Goal: Task Accomplishment & Management: Use online tool/utility

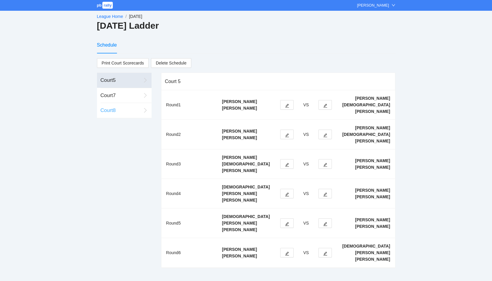
click at [123, 111] on div "Court 8" at bounding box center [121, 110] width 41 height 8
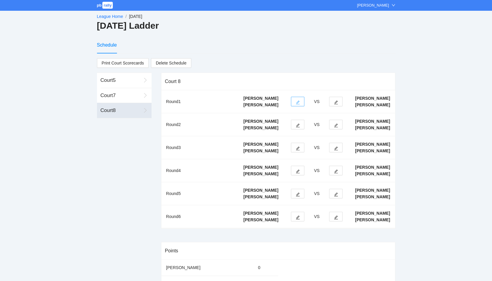
click at [299, 104] on icon "edit" at bounding box center [298, 102] width 4 height 4
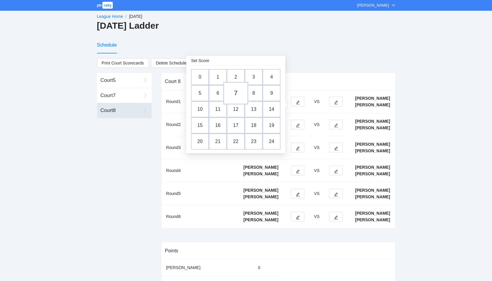
click at [234, 91] on td "7" at bounding box center [235, 93] width 25 height 23
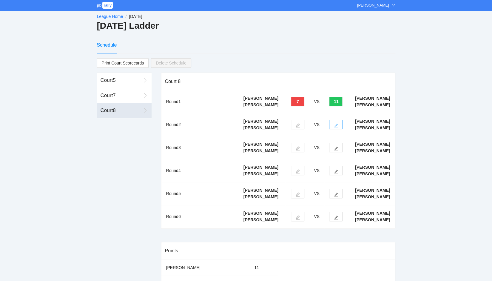
click at [336, 127] on icon "edit" at bounding box center [336, 125] width 4 height 4
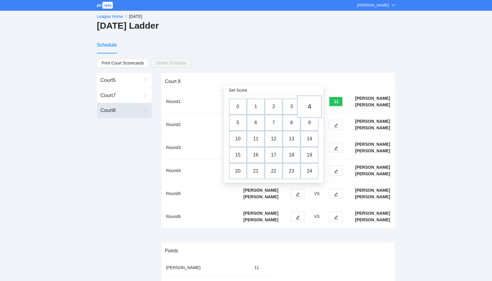
click at [308, 109] on td "4" at bounding box center [309, 106] width 25 height 23
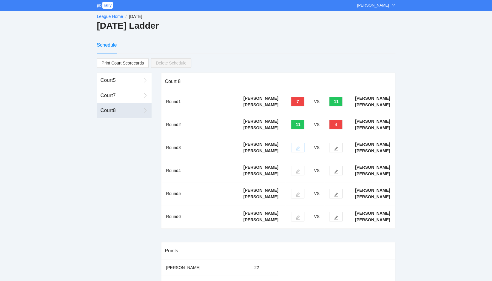
click at [294, 152] on button "button" at bounding box center [297, 148] width 13 height 10
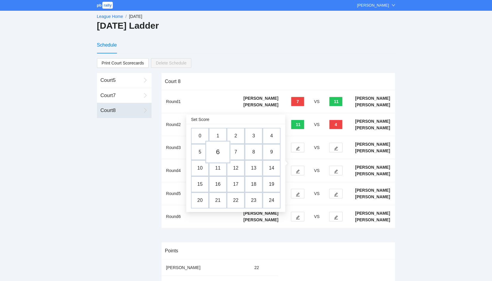
click at [219, 150] on td "6" at bounding box center [217, 151] width 25 height 23
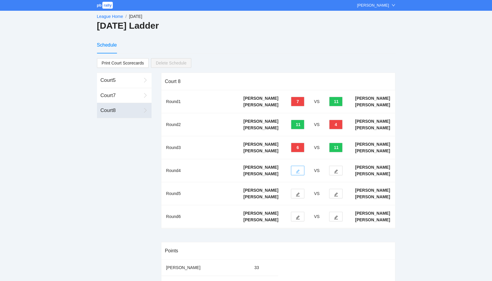
click at [299, 175] on button "button" at bounding box center [297, 171] width 13 height 10
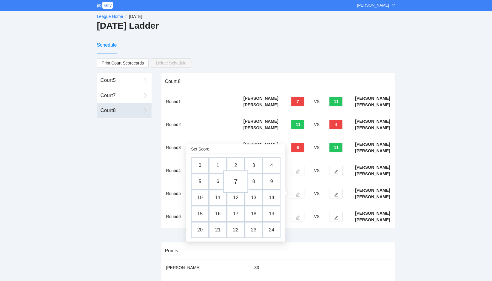
click at [237, 180] on td "7" at bounding box center [235, 181] width 25 height 23
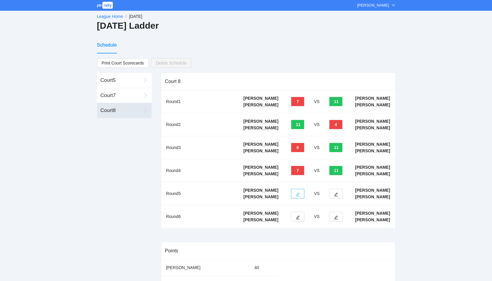
click at [295, 198] on button "button" at bounding box center [297, 194] width 13 height 10
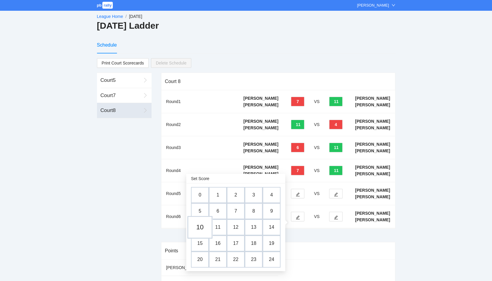
click at [202, 226] on td "10" at bounding box center [199, 227] width 25 height 23
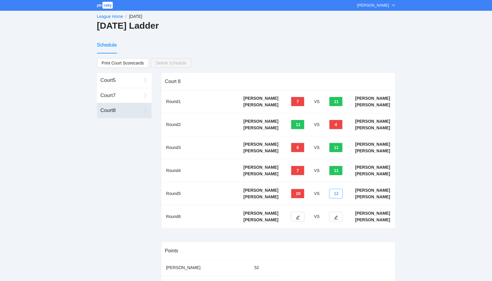
click at [335, 198] on button "12" at bounding box center [335, 194] width 13 height 10
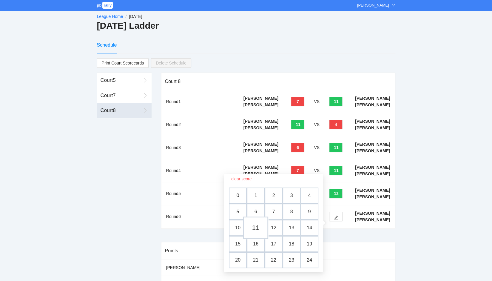
click at [254, 228] on td "11" at bounding box center [255, 227] width 25 height 23
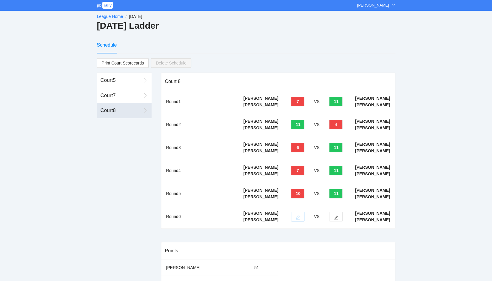
click at [296, 219] on icon "edit" at bounding box center [298, 217] width 4 height 4
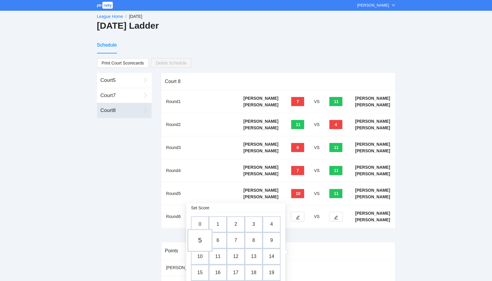
click at [201, 237] on td "5" at bounding box center [199, 240] width 25 height 23
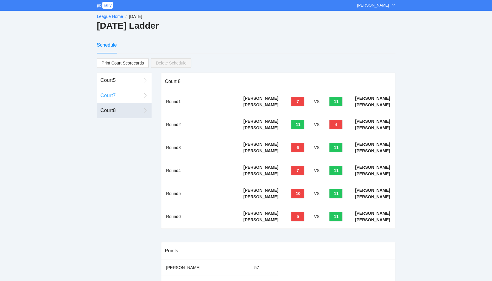
click at [125, 97] on div "Court 7" at bounding box center [121, 96] width 41 height 8
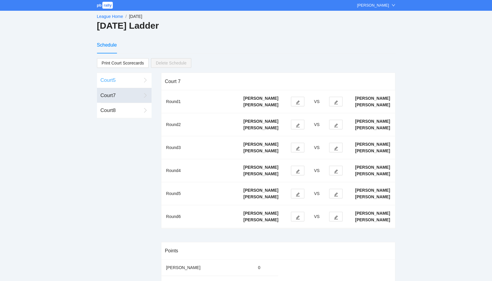
click at [121, 80] on div "Court 5" at bounding box center [121, 80] width 41 height 8
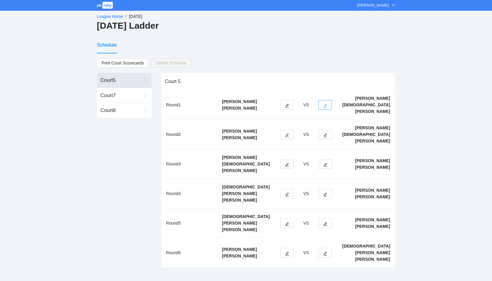
click at [327, 104] on icon "edit" at bounding box center [325, 105] width 4 height 4
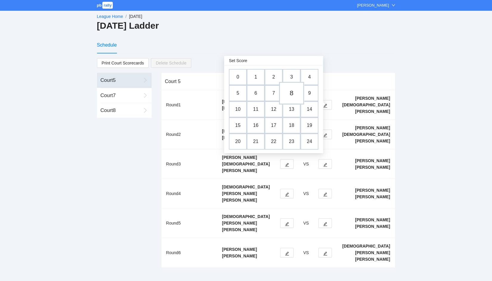
click at [291, 95] on td "8" at bounding box center [291, 93] width 25 height 23
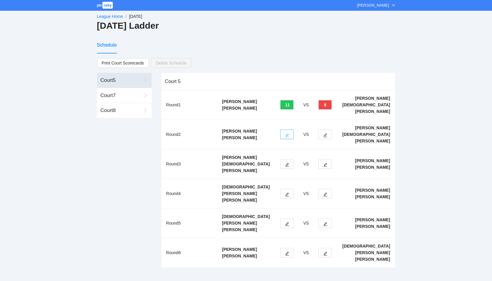
click at [289, 136] on icon "edit" at bounding box center [287, 135] width 4 height 4
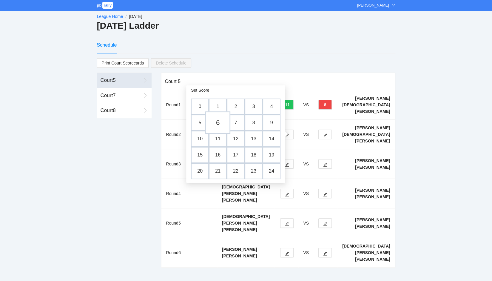
click at [222, 123] on td "6" at bounding box center [217, 122] width 25 height 23
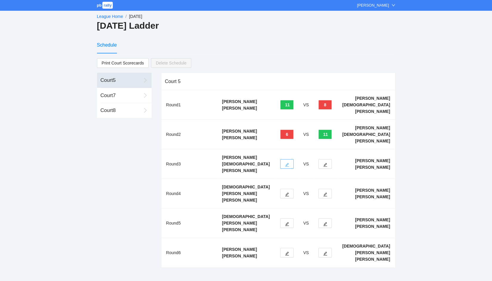
click at [293, 164] on button "button" at bounding box center [286, 164] width 13 height 10
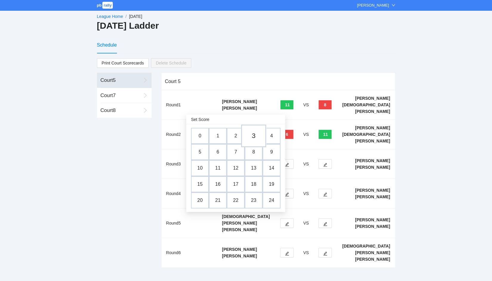
click at [257, 136] on td "3" at bounding box center [253, 135] width 25 height 23
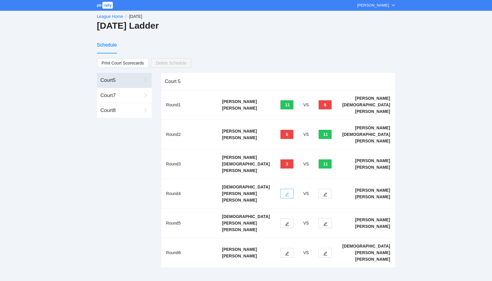
click at [293, 196] on button "button" at bounding box center [286, 194] width 13 height 10
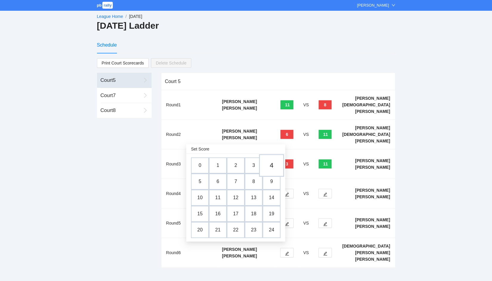
click at [275, 167] on td "4" at bounding box center [271, 165] width 25 height 23
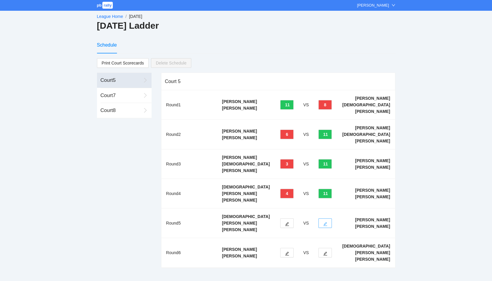
click at [327, 225] on icon "edit" at bounding box center [325, 224] width 4 height 4
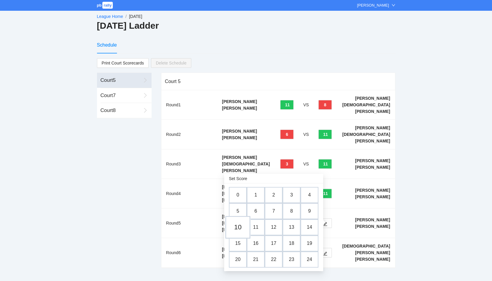
click at [241, 228] on td "10" at bounding box center [237, 227] width 25 height 23
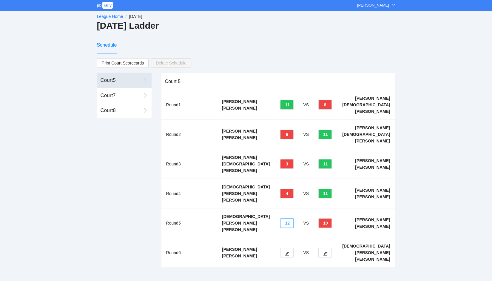
click at [293, 223] on button "12" at bounding box center [286, 223] width 13 height 10
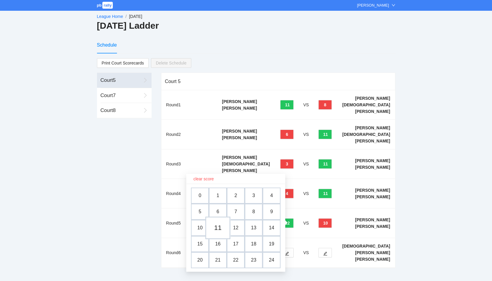
click at [221, 227] on td "11" at bounding box center [217, 227] width 25 height 23
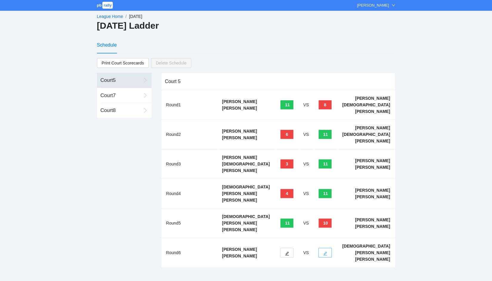
click at [332, 252] on button "button" at bounding box center [324, 253] width 13 height 10
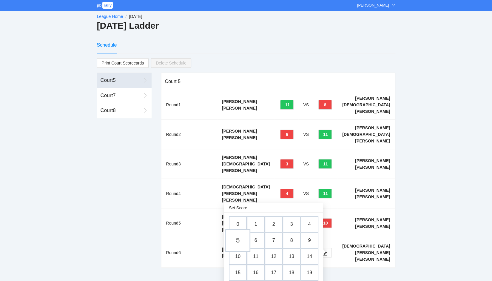
click at [239, 236] on td "5" at bounding box center [237, 240] width 25 height 23
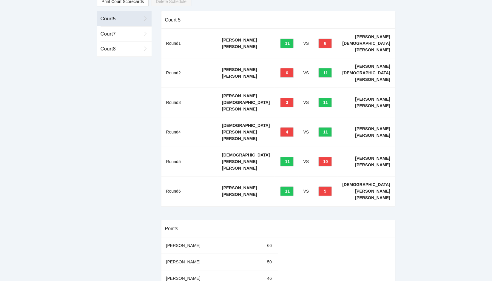
scroll to position [55, 0]
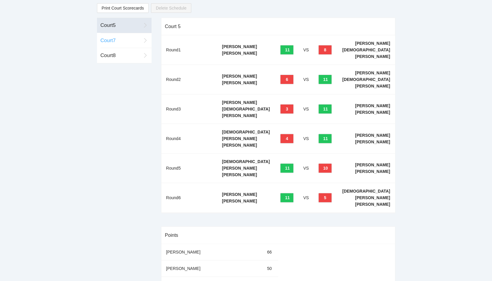
click at [120, 41] on div "Court 7" at bounding box center [121, 41] width 41 height 8
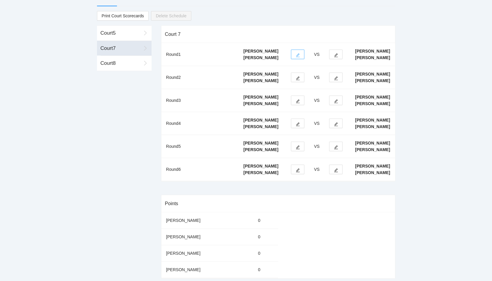
click at [297, 53] on icon "edit" at bounding box center [298, 55] width 4 height 4
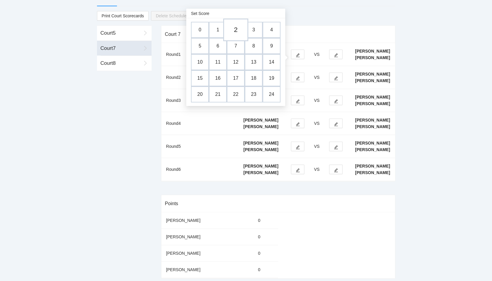
click at [234, 21] on td "2" at bounding box center [235, 30] width 25 height 23
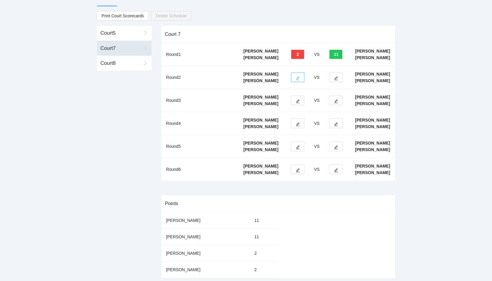
click at [299, 77] on button "button" at bounding box center [297, 77] width 13 height 10
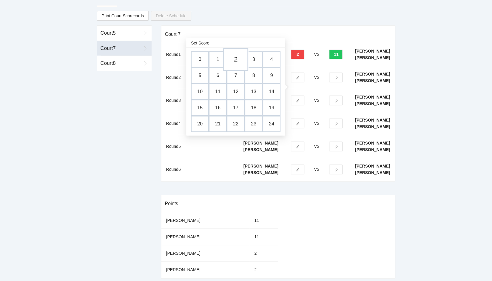
click at [236, 50] on td "2" at bounding box center [235, 59] width 25 height 23
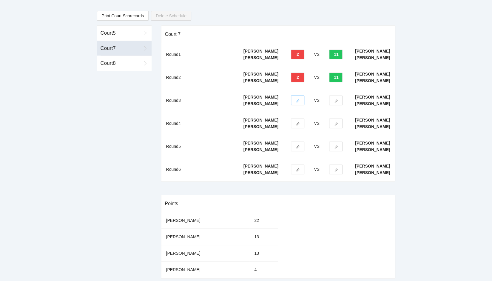
click at [297, 103] on icon "edit" at bounding box center [298, 101] width 4 height 4
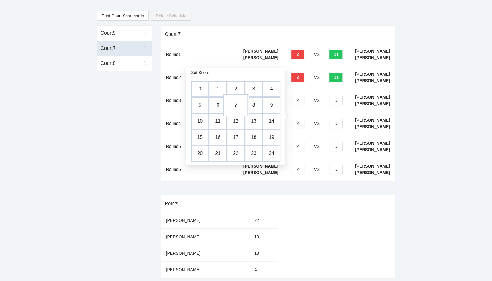
click at [236, 98] on td "7" at bounding box center [235, 105] width 25 height 23
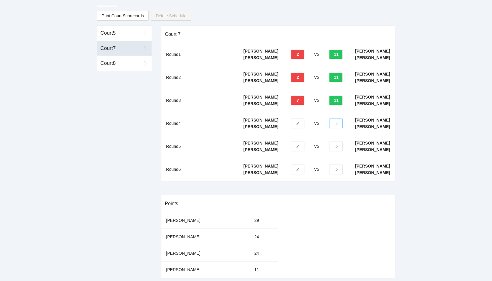
click at [334, 126] on icon "edit" at bounding box center [336, 124] width 4 height 4
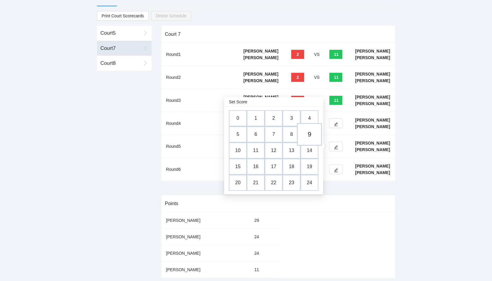
click at [306, 130] on td "9" at bounding box center [309, 134] width 25 height 23
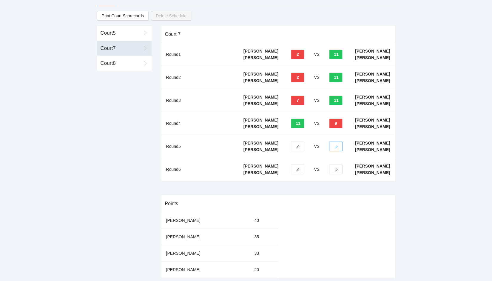
click at [336, 151] on button "button" at bounding box center [335, 146] width 13 height 10
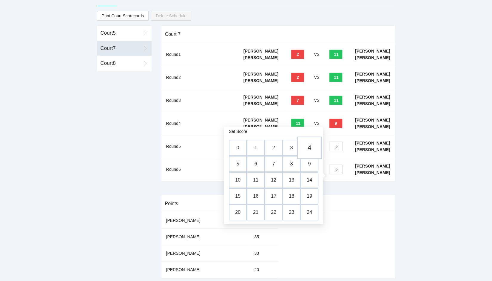
click at [307, 139] on td "4" at bounding box center [309, 148] width 25 height 23
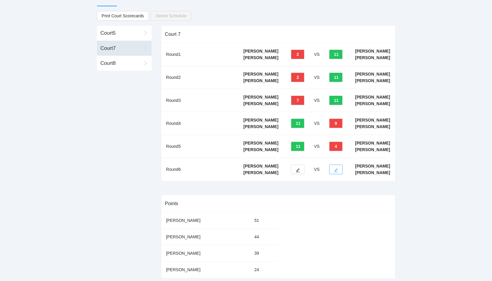
click at [336, 172] on icon "edit" at bounding box center [336, 170] width 4 height 4
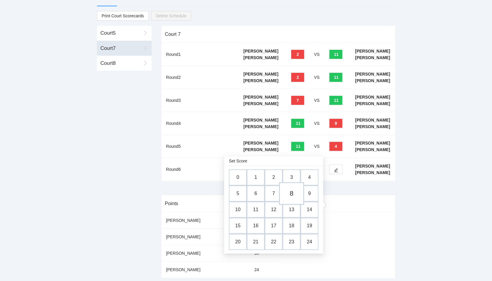
click at [292, 184] on td "8" at bounding box center [291, 193] width 25 height 23
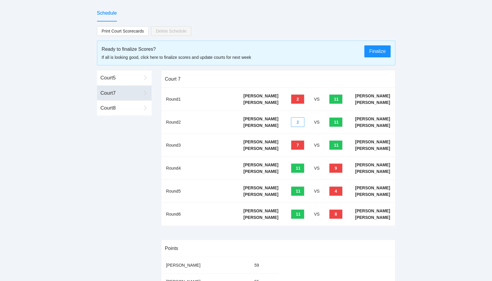
scroll to position [0, 0]
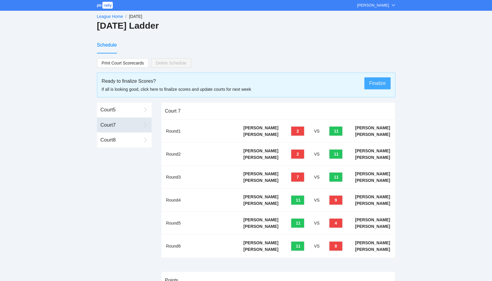
click at [375, 83] on span "Finalize" at bounding box center [377, 82] width 16 height 7
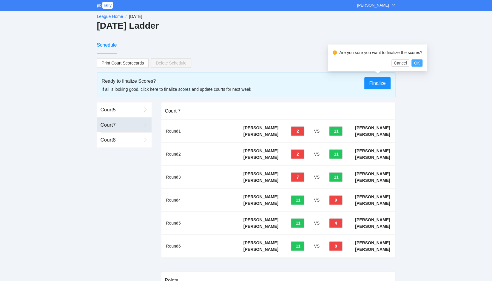
click at [415, 63] on span "OK" at bounding box center [417, 63] width 6 height 7
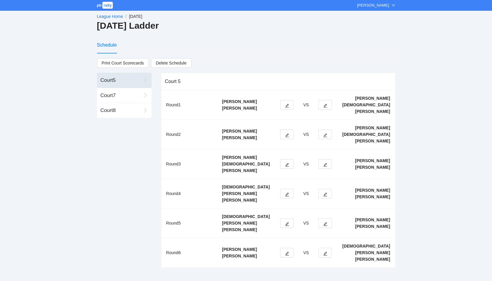
click at [107, 17] on link "League Home" at bounding box center [110, 16] width 26 height 5
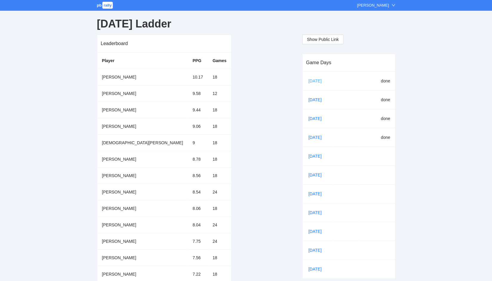
click at [321, 82] on link "[DATE]" at bounding box center [317, 80] width 20 height 9
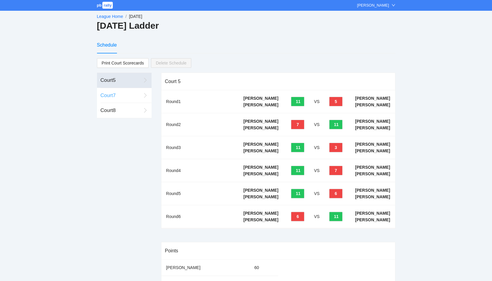
click at [122, 96] on div "Court 7" at bounding box center [121, 96] width 41 height 8
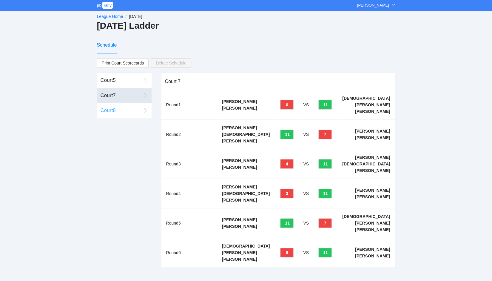
click at [112, 109] on div "Court 8" at bounding box center [121, 110] width 41 height 8
